Goal: Find specific page/section: Find specific page/section

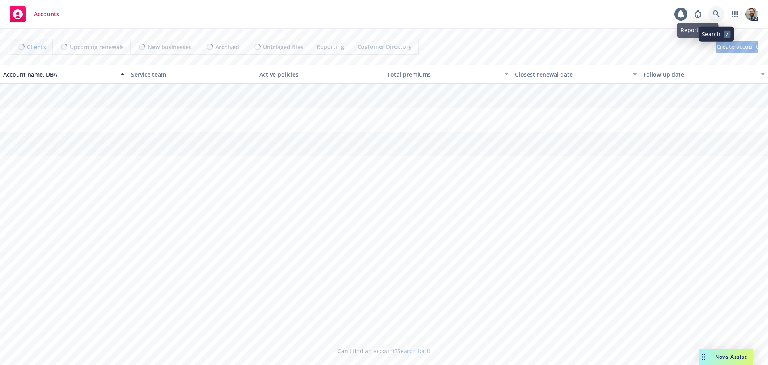
click at [716, 14] on icon at bounding box center [716, 13] width 7 height 7
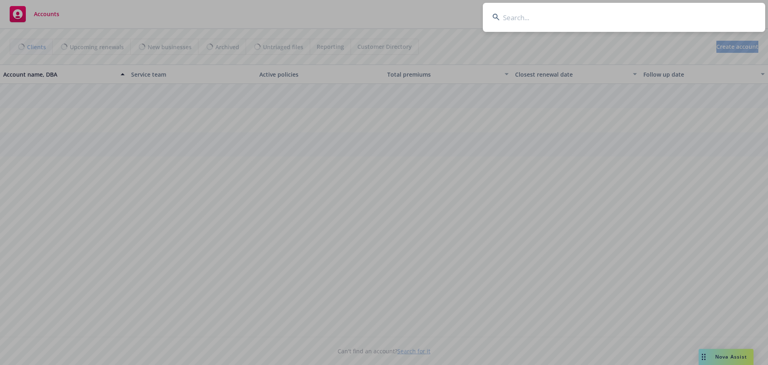
click at [699, 17] on input at bounding box center [624, 17] width 282 height 29
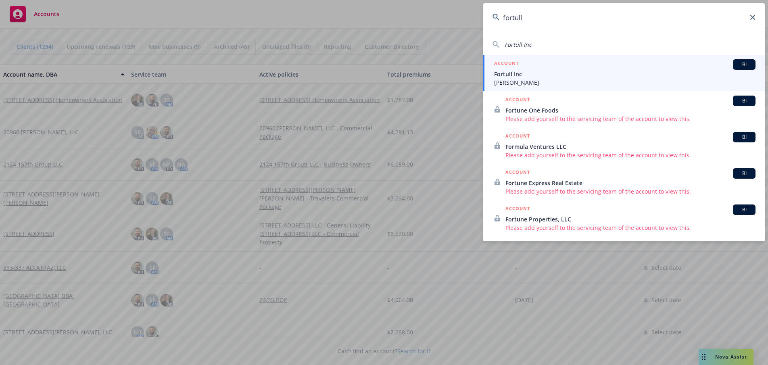
type input "fortull"
click at [512, 78] on span "Fortull Inc" at bounding box center [624, 74] width 261 height 8
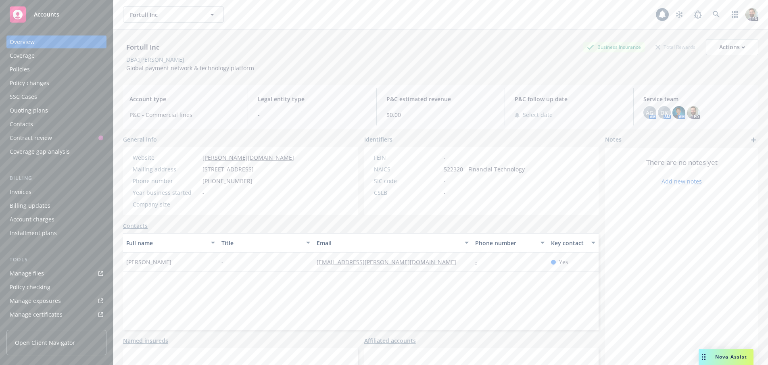
click at [15, 71] on div "Policies" at bounding box center [20, 69] width 20 height 13
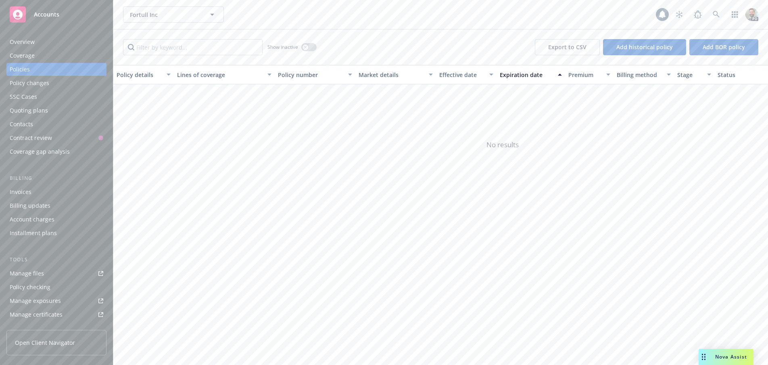
click at [17, 43] on div "Overview" at bounding box center [22, 42] width 25 height 13
